Goal: Task Accomplishment & Management: Manage account settings

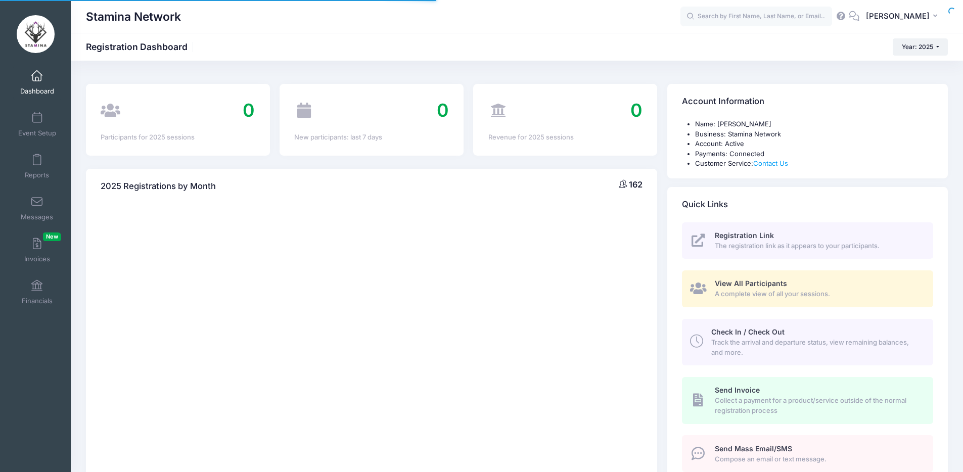
select select
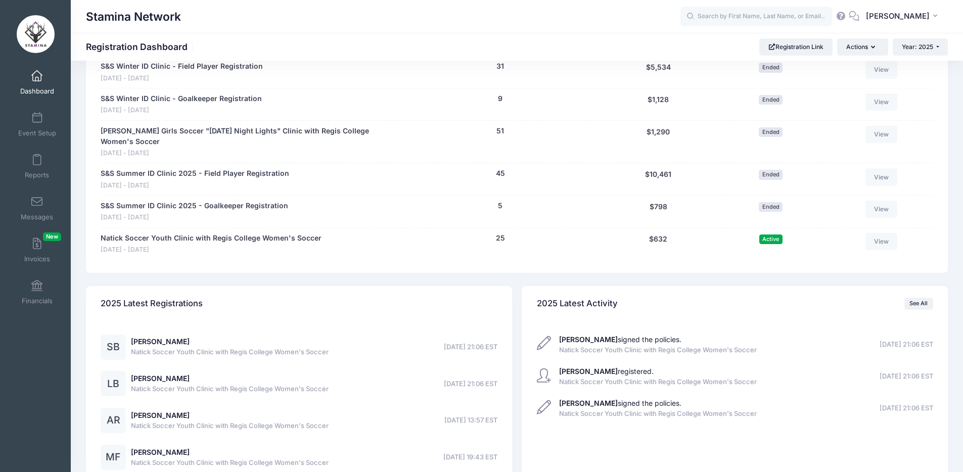
scroll to position [479, 0]
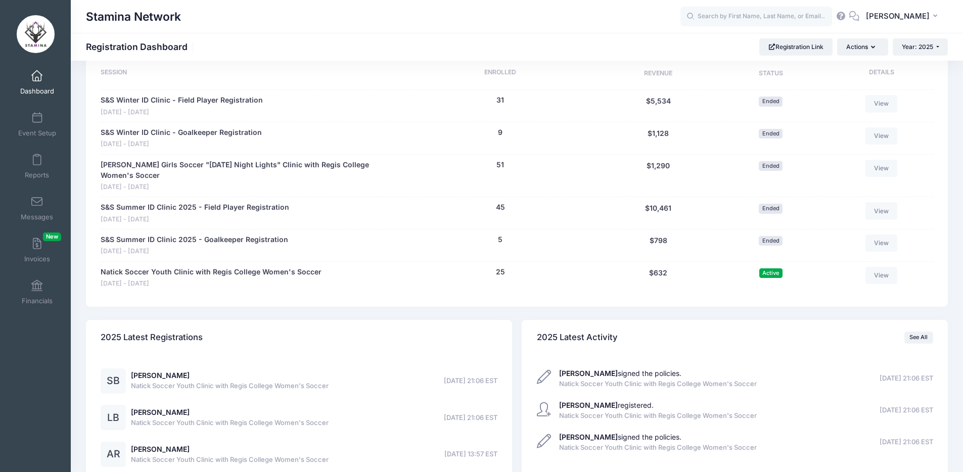
click at [662, 267] on div "$632" at bounding box center [658, 278] width 117 height 22
click at [500, 267] on button "25" at bounding box center [500, 272] width 9 height 11
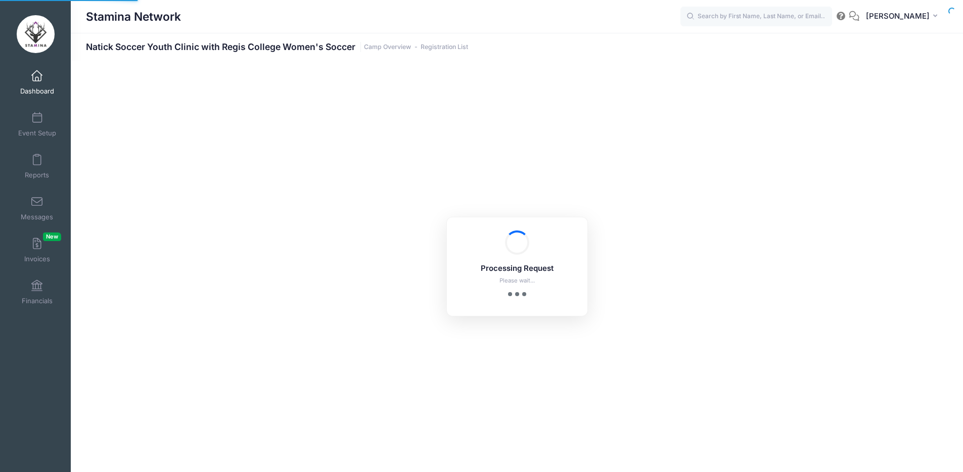
select select "10"
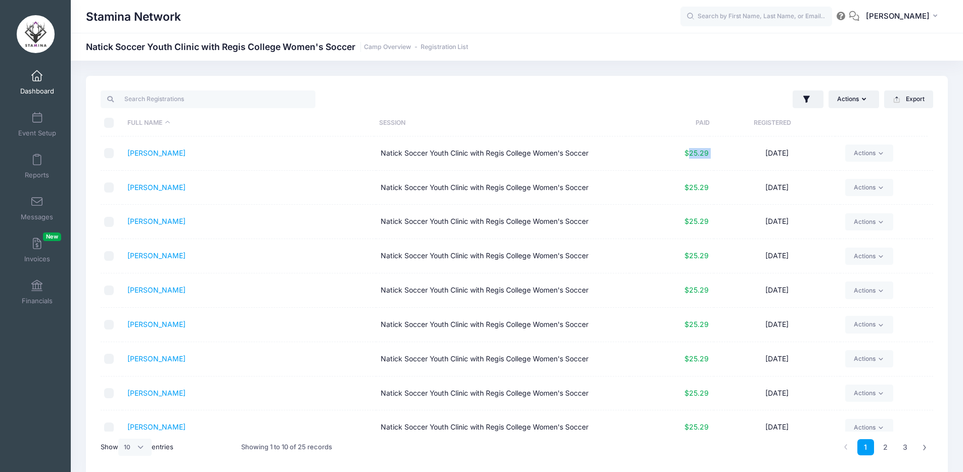
drag, startPoint x: 685, startPoint y: 155, endPoint x: 735, endPoint y: 151, distance: 50.2
click at [735, 151] on tr "[PERSON_NAME] Soccer Youth Clinic with Regis College Women's Soccer $25.29 [DAT…" at bounding box center [517, 154] width 833 height 34
click at [735, 151] on td "[DATE]" at bounding box center [777, 154] width 127 height 34
click at [24, 82] on link "Dashboard" at bounding box center [37, 82] width 48 height 35
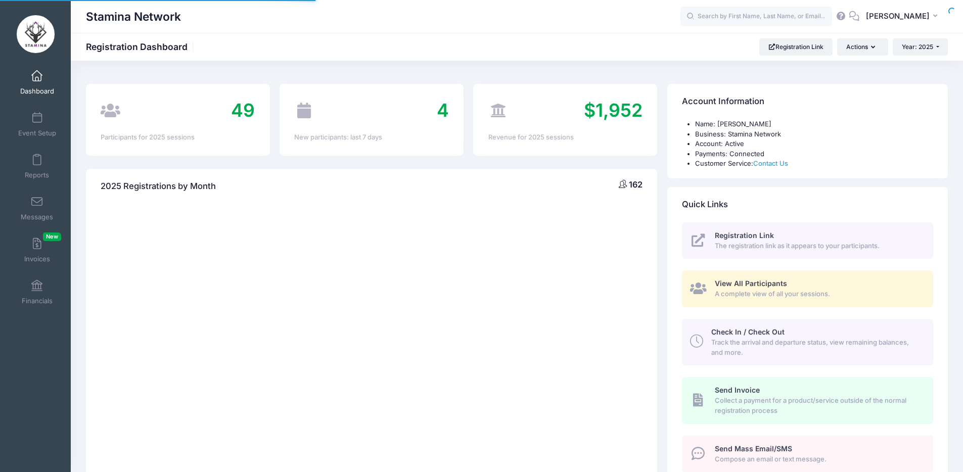
select select
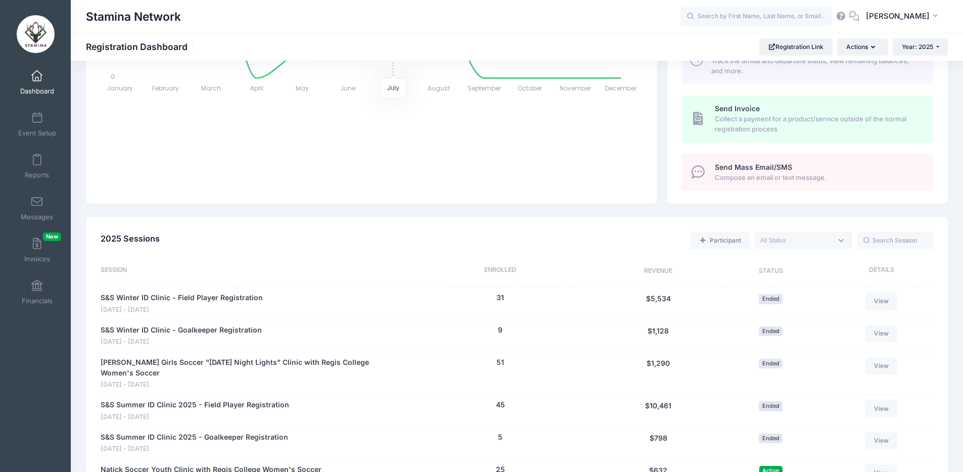
scroll to position [407, 0]
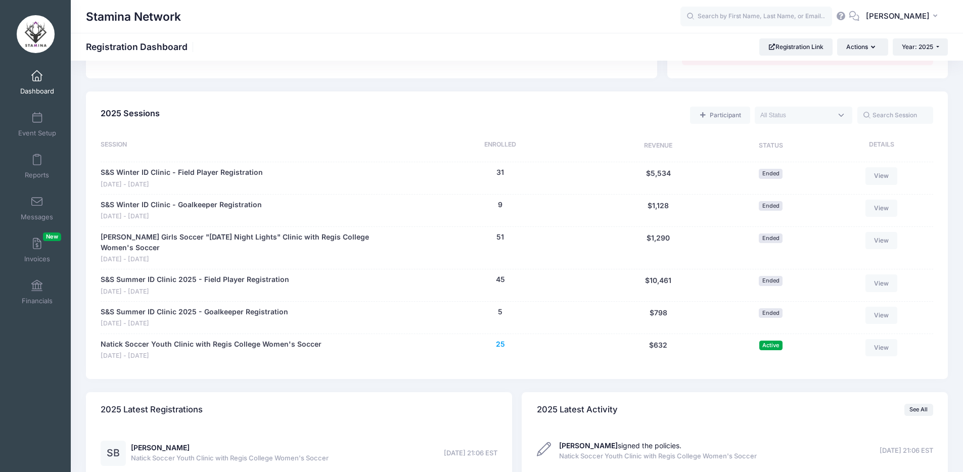
click at [501, 339] on button "25" at bounding box center [500, 344] width 9 height 11
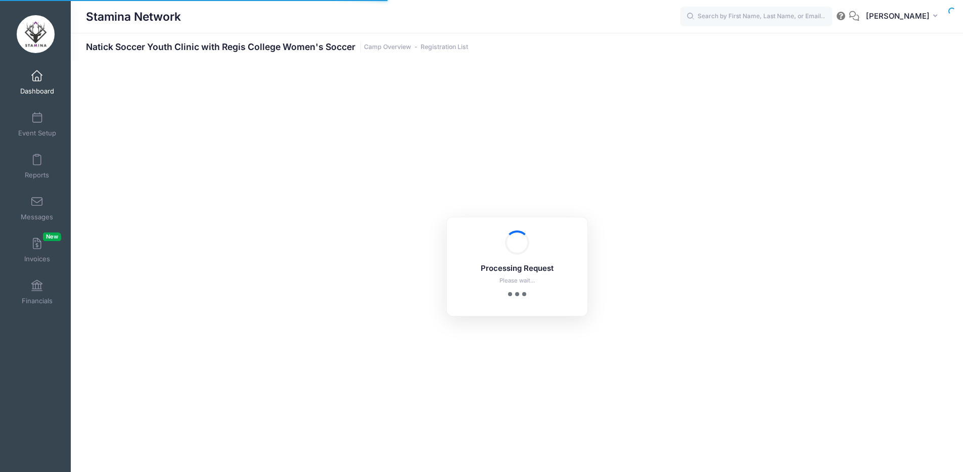
select select "10"
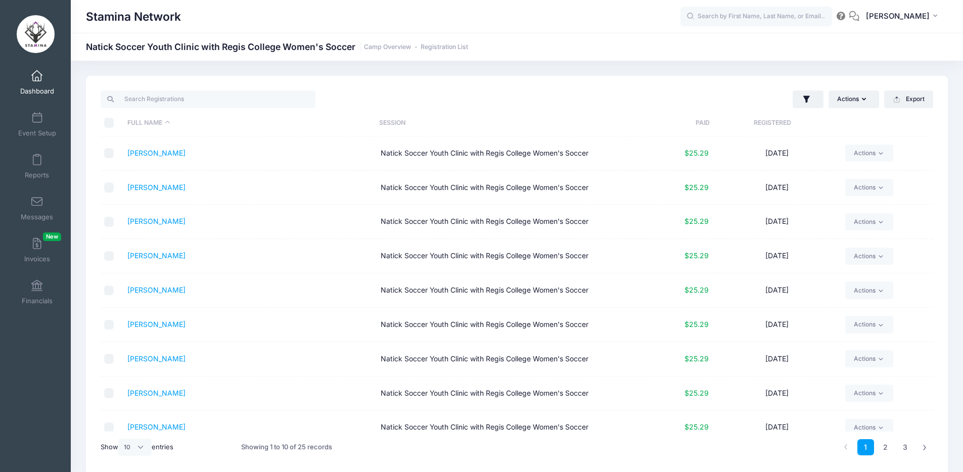
click at [689, 254] on span "$25.29" at bounding box center [697, 255] width 24 height 9
click at [707, 259] on td "$25.29" at bounding box center [671, 256] width 84 height 34
click at [707, 260] on td "$25.29" at bounding box center [671, 256] width 84 height 34
click at [698, 255] on span "$25.29" at bounding box center [697, 255] width 24 height 9
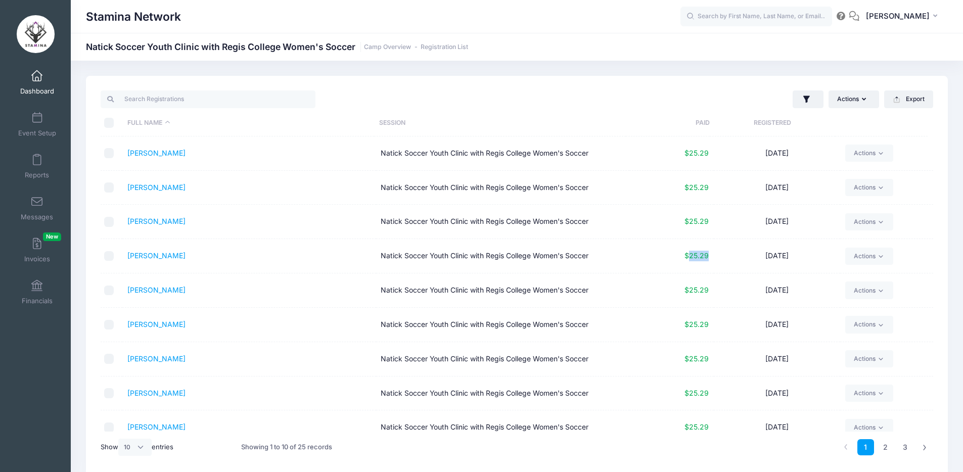
click at [698, 255] on span "$25.29" at bounding box center [697, 255] width 24 height 9
click at [446, 245] on td "Natick Soccer Youth Clinic with Regis College Women's Soccer" at bounding box center [502, 256] width 253 height 34
drag, startPoint x: 29, startPoint y: 82, endPoint x: 65, endPoint y: 117, distance: 50.1
click at [30, 82] on link "Dashboard" at bounding box center [37, 82] width 48 height 35
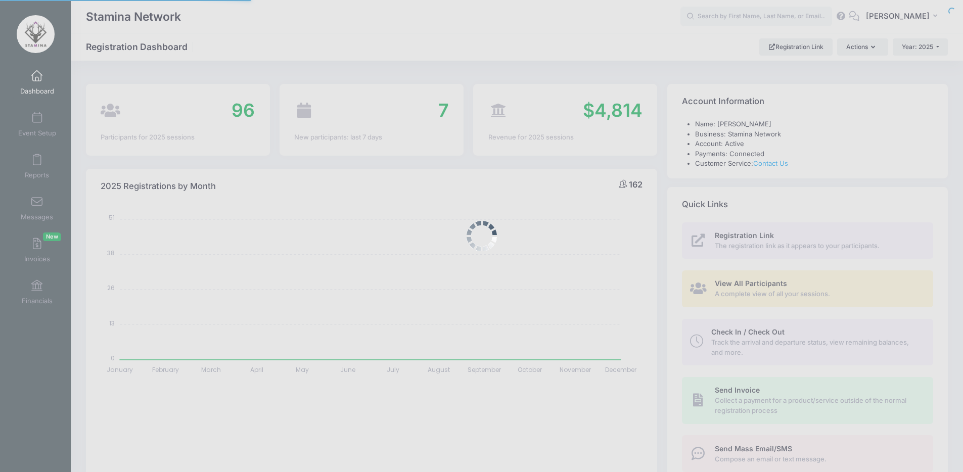
select select
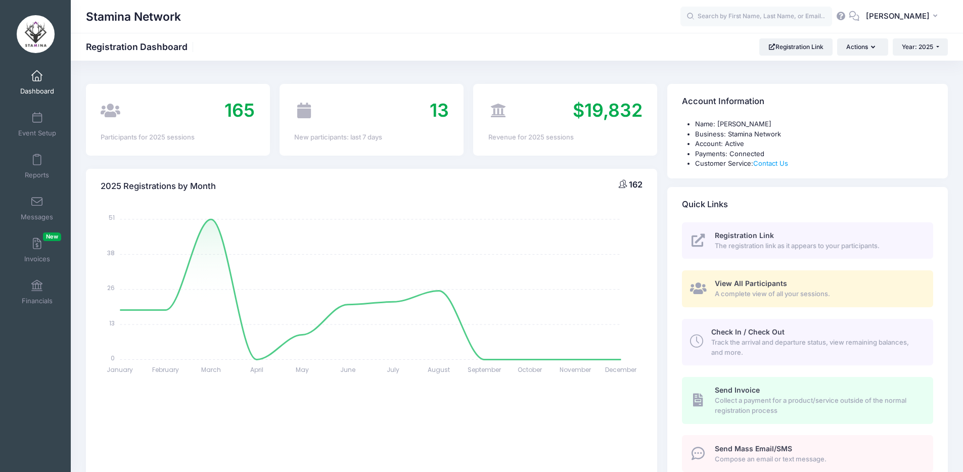
scroll to position [613, 0]
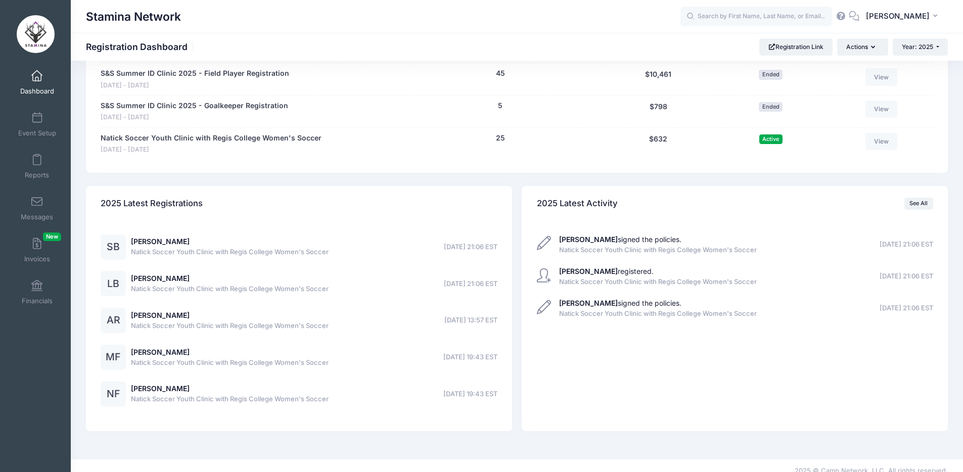
click at [557, 153] on div "2025 Sessions Participant Upcoming Live Completed Session Enrolled Revenue Stat…" at bounding box center [517, 28] width 862 height 287
